Goal: Navigation & Orientation: Find specific page/section

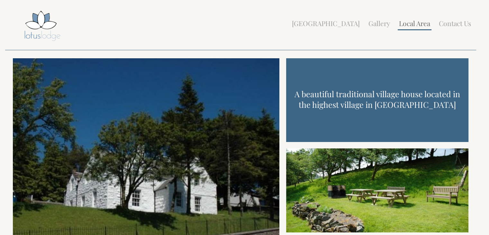
click at [411, 26] on link "Local Area" at bounding box center [414, 23] width 31 height 9
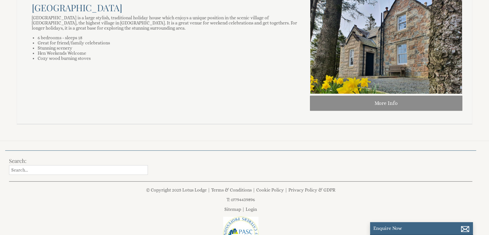
scroll to position [208, 0]
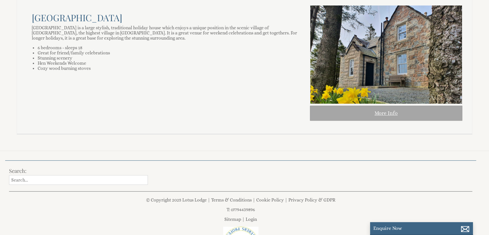
click at [379, 117] on link "More Info" at bounding box center [386, 112] width 152 height 15
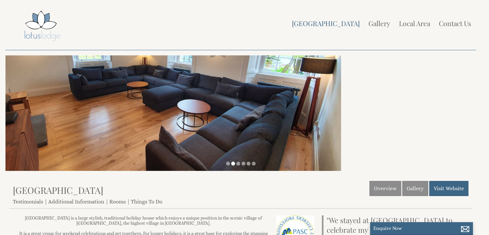
scroll to position [96, 0]
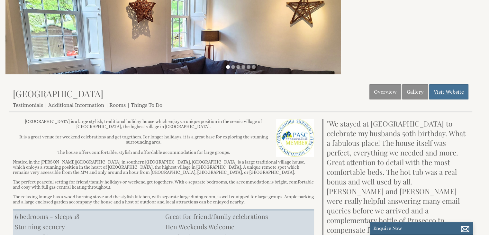
click at [448, 90] on link "Visit Website" at bounding box center [448, 91] width 39 height 15
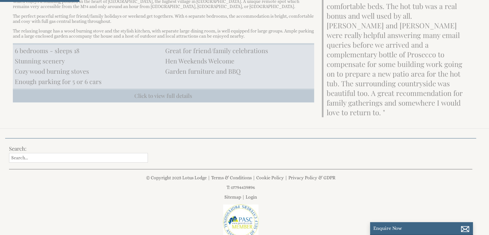
scroll to position [289, 0]
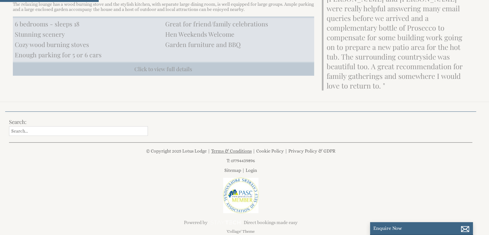
click at [246, 148] on link "Terms & Conditions" at bounding box center [231, 150] width 41 height 5
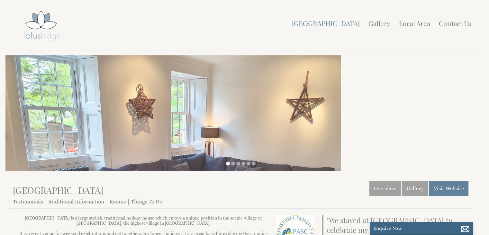
scroll to position [289, 0]
